Goal: Task Accomplishment & Management: Use online tool/utility

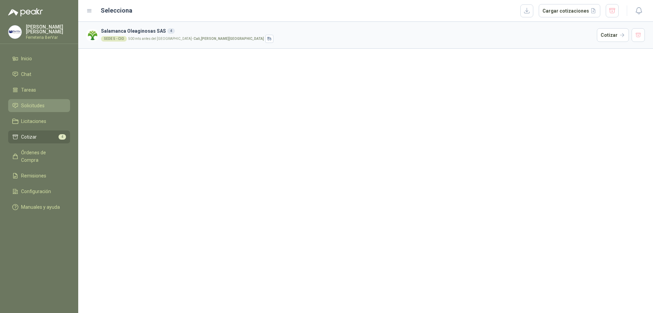
click at [58, 100] on link "Solicitudes" at bounding box center [39, 105] width 62 height 13
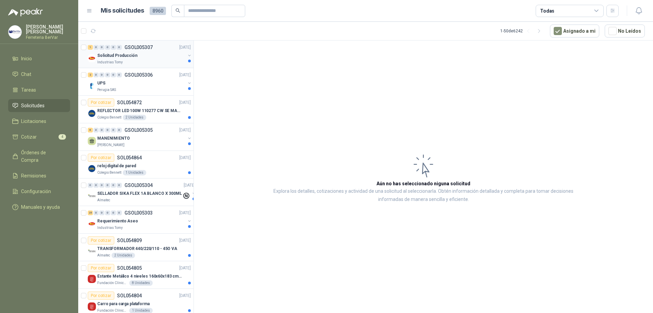
click at [151, 48] on p "GSOL005307" at bounding box center [138, 47] width 28 height 5
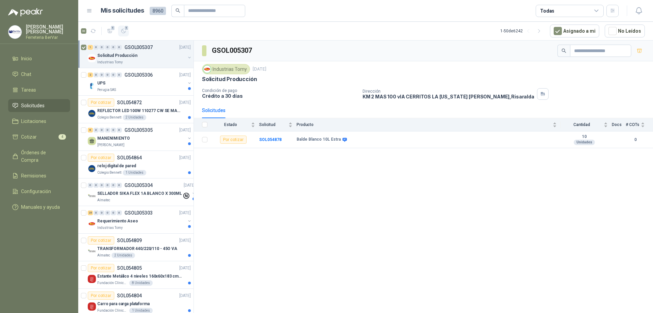
click at [121, 32] on icon "button" at bounding box center [123, 31] width 4 height 4
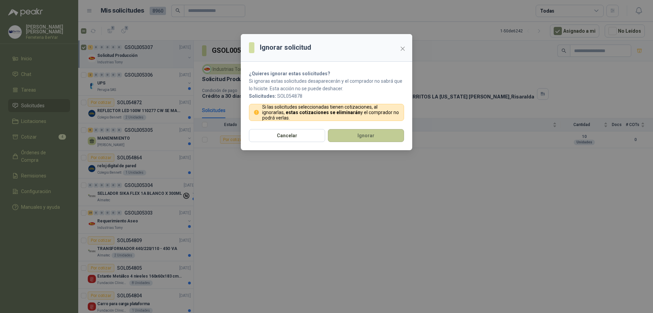
click at [351, 134] on button "Ignorar" at bounding box center [366, 135] width 76 height 13
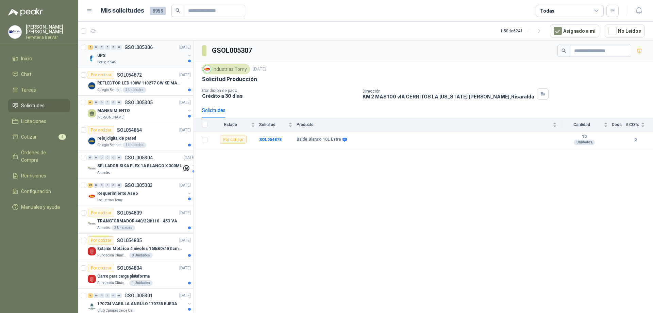
click at [168, 63] on div "Perugia SAS" at bounding box center [141, 62] width 88 height 5
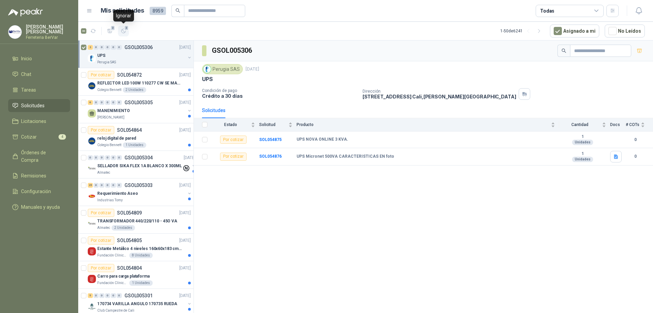
click at [124, 30] on span "2" at bounding box center [126, 27] width 5 height 5
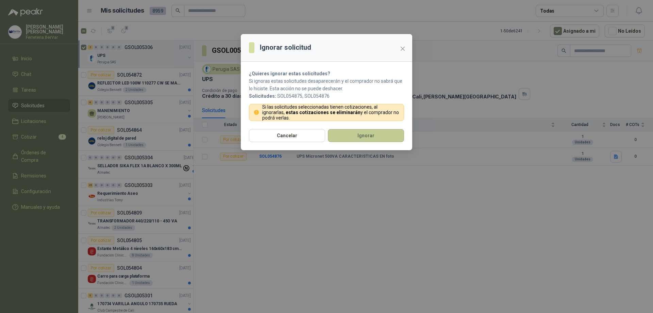
click at [392, 133] on button "Ignorar" at bounding box center [366, 135] width 76 height 13
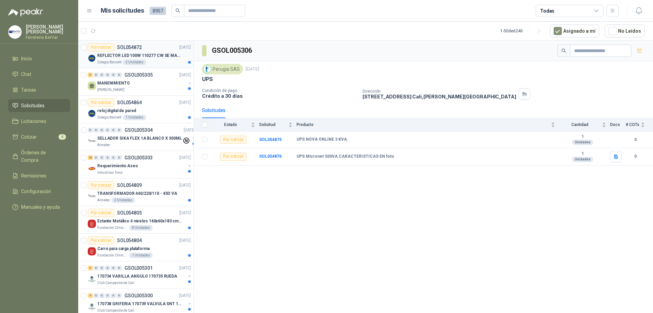
click at [154, 48] on div "Por cotizar SOL054872 [DATE]" at bounding box center [139, 47] width 103 height 8
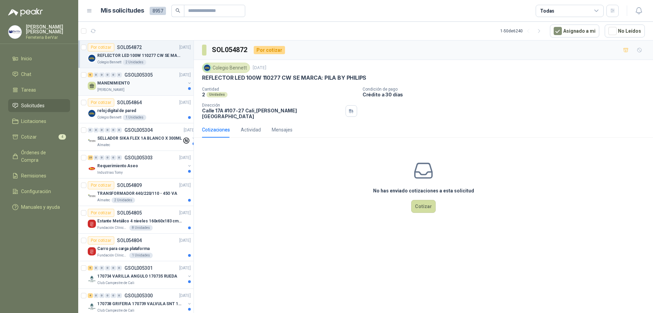
click at [103, 83] on p "MANENIMIENTO" at bounding box center [113, 83] width 33 height 6
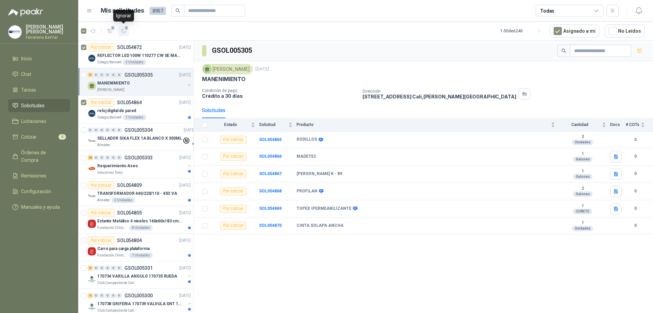
click at [124, 30] on icon "button" at bounding box center [124, 31] width 6 height 6
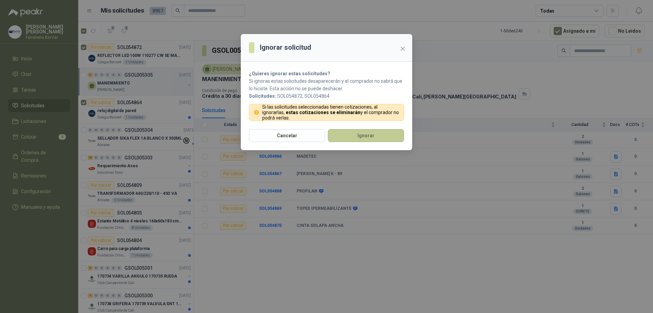
click at [337, 133] on button "Ignorar" at bounding box center [366, 135] width 76 height 13
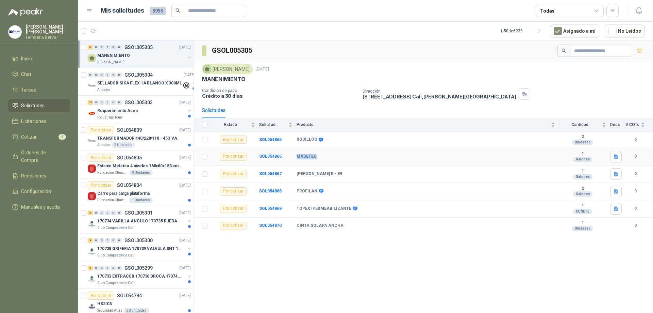
drag, startPoint x: 296, startPoint y: 155, endPoint x: 321, endPoint y: 160, distance: 25.4
click at [321, 160] on tr "Por cotizar SOL054866 MADETEC 1 Galones 0" at bounding box center [423, 156] width 459 height 17
copy tr "MADETEC"
drag, startPoint x: 297, startPoint y: 191, endPoint x: 318, endPoint y: 191, distance: 21.1
click at [318, 191] on tr "Por cotizar SOL054868 PROFILAN 2 Galones 0" at bounding box center [423, 191] width 459 height 17
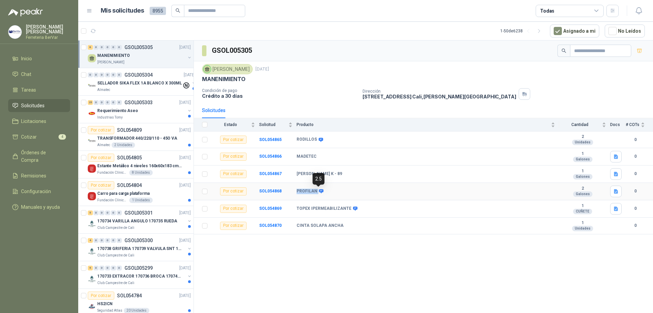
copy tr "PROFILAN"
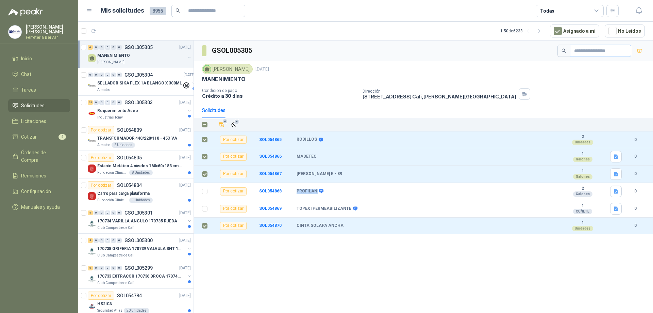
click at [639, 49] on icon "button" at bounding box center [639, 51] width 5 height 4
click at [57, 135] on div "10" at bounding box center [61, 136] width 10 height 5
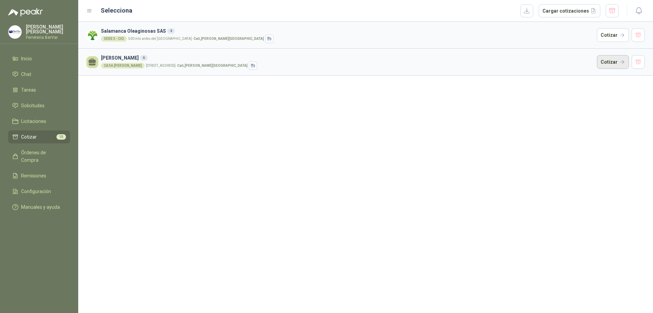
click at [604, 65] on button "Cotizar" at bounding box center [613, 62] width 32 height 14
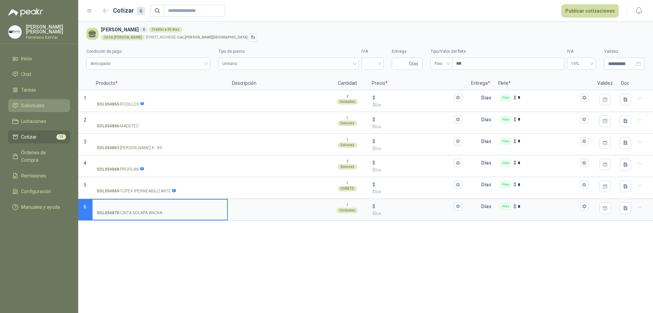
click at [52, 109] on link "Solicitudes" at bounding box center [39, 105] width 62 height 13
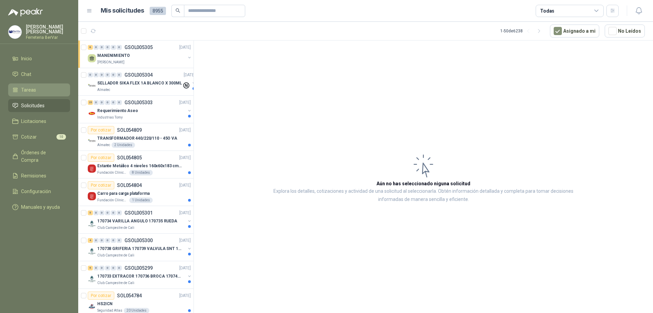
click at [48, 91] on li "Tareas" at bounding box center [39, 89] width 54 height 7
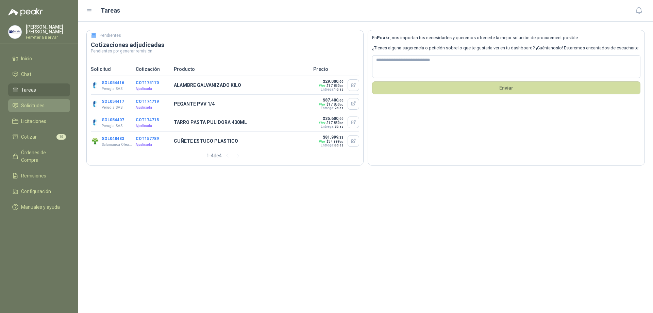
click at [45, 111] on link "Solicitudes" at bounding box center [39, 105] width 62 height 13
